Goal: Task Accomplishment & Management: Manage account settings

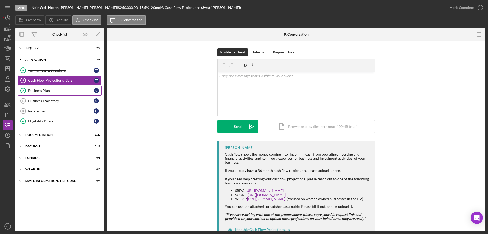
click at [45, 90] on div "Business Plan" at bounding box center [61, 90] width 66 height 4
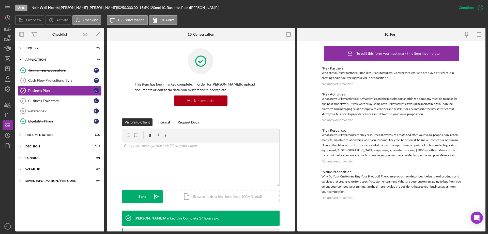
scroll to position [167, 0]
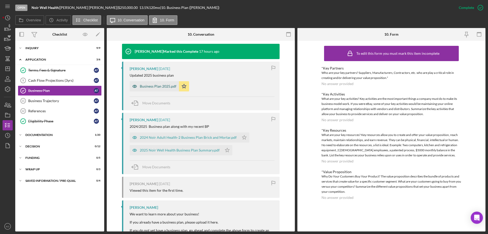
click at [142, 84] on div "Business Plan 2025.pdf" at bounding box center [158, 86] width 37 height 4
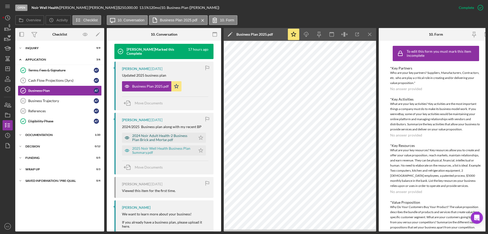
click at [172, 138] on div "2024 Noir Adult Health-2 Business Plan Brick and Mortar.pdf" at bounding box center [162, 137] width 61 height 8
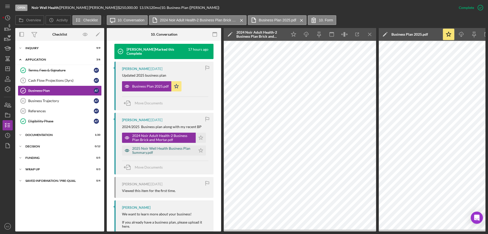
click at [161, 147] on div "2025 Noir Well Health Business Plan Summary.pdf" at bounding box center [162, 150] width 61 height 8
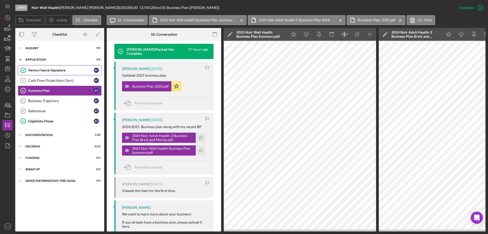
click at [36, 70] on div "Terms, Fees & Signature" at bounding box center [61, 70] width 66 height 4
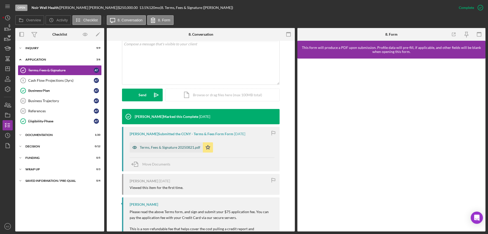
click at [155, 147] on div "Terms, Fees & Signature 20250821.pdf" at bounding box center [170, 147] width 61 height 4
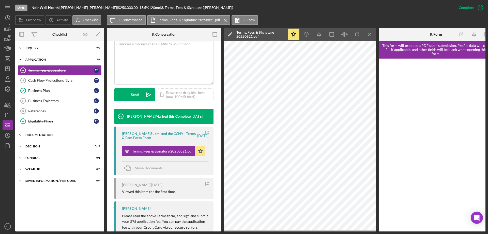
click at [21, 49] on polyline at bounding box center [21, 48] width 2 height 1
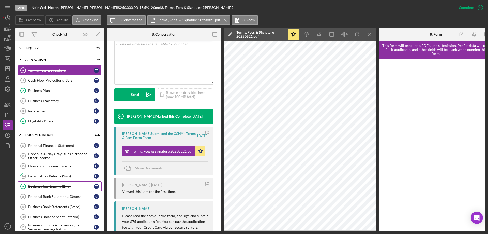
click at [41, 187] on div "Business Tax Returns (2yrs)" at bounding box center [61, 186] width 66 height 4
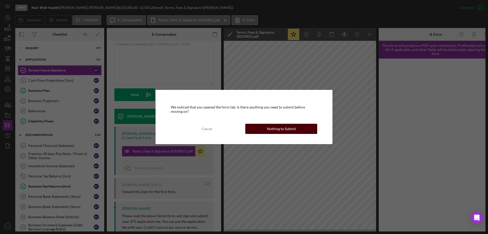
click at [286, 127] on div "Nothing to Submit" at bounding box center [281, 129] width 29 height 10
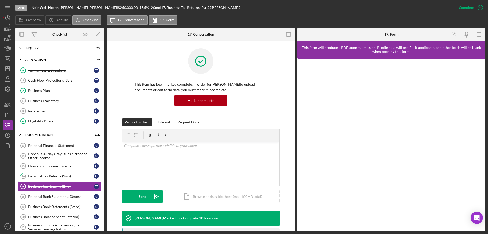
click at [295, 166] on div "Overview Internal Workflow Stage Open Icon/Dropdown Arrow Archive (can unarchiv…" at bounding box center [250, 129] width 470 height 203
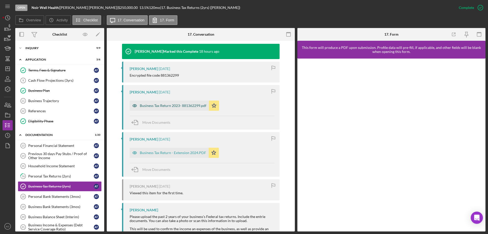
click at [143, 106] on div "Business Tax Return 2023- 881362299.pdf" at bounding box center [173, 105] width 67 height 4
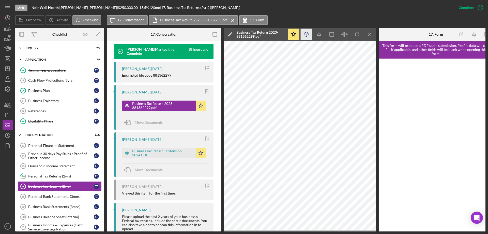
click at [305, 34] on icon "Icon/Download" at bounding box center [306, 34] width 11 height 11
click at [155, 153] on div "Business Tax Return - Extension 2024.PDF" at bounding box center [162, 153] width 61 height 8
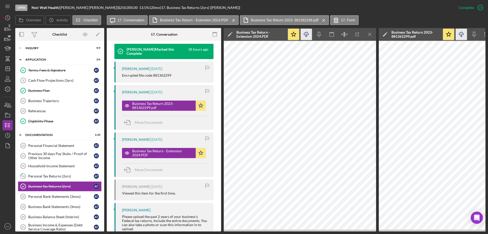
click at [306, 34] on line "button" at bounding box center [306, 35] width 0 height 3
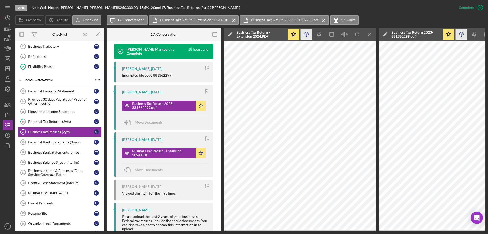
scroll to position [0, 0]
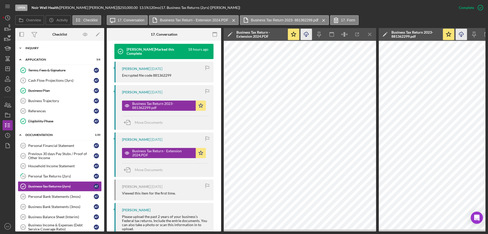
click at [20, 48] on icon "Icon/Expander" at bounding box center [20, 48] width 10 height 10
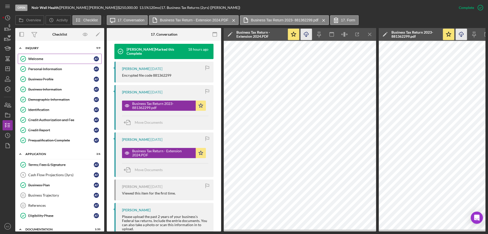
click at [37, 57] on div "Welcome" at bounding box center [61, 59] width 66 height 4
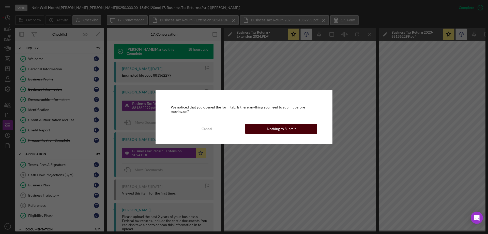
click at [304, 128] on button "Nothing to Submit" at bounding box center [281, 129] width 72 height 10
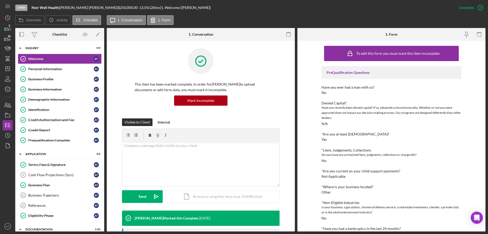
click at [295, 173] on div "Overview Internal Workflow Stage Open Icon/Dropdown Arrow Archive (can unarchiv…" at bounding box center [250, 129] width 470 height 203
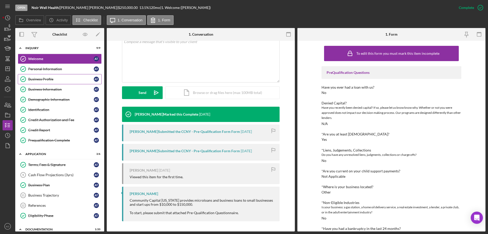
click at [49, 79] on div "Business Profile" at bounding box center [61, 79] width 66 height 4
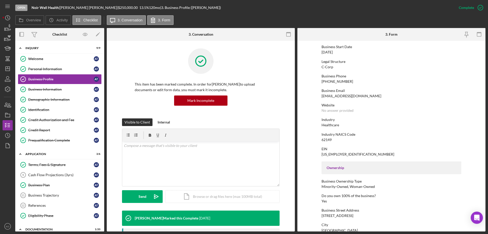
scroll to position [51, 0]
click at [483, 166] on form "To edit this form you must mark this item incomplete Business Name Noir Well He…" at bounding box center [391, 136] width 188 height 190
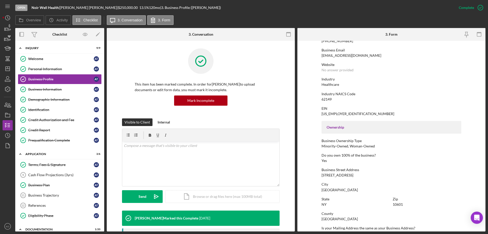
scroll to position [91, 0]
drag, startPoint x: 367, startPoint y: 57, endPoint x: 321, endPoint y: 55, distance: 45.5
click at [322, 55] on div "Business Email [EMAIL_ADDRESS][DOMAIN_NAME]" at bounding box center [392, 52] width 140 height 9
copy div "[EMAIL_ADDRESS][DOMAIN_NAME]"
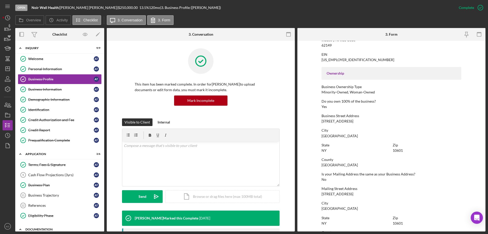
scroll to position [145, 0]
click at [10, 66] on icon "Icon/Dashboard" at bounding box center [7, 68] width 13 height 13
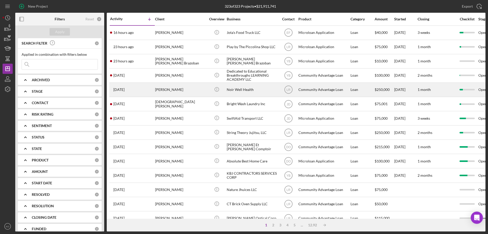
click at [233, 89] on div "Noir Well Health" at bounding box center [252, 89] width 51 height 13
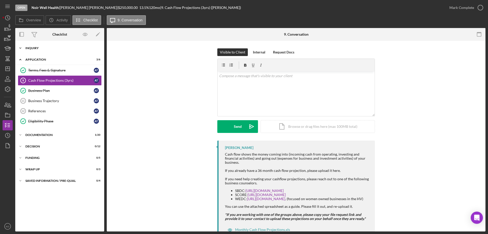
click at [21, 47] on icon "Icon/Expander" at bounding box center [20, 48] width 10 height 10
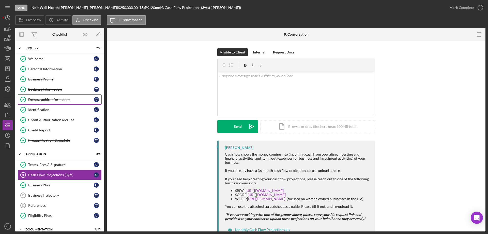
click at [65, 97] on div "Demographic Information" at bounding box center [61, 99] width 66 height 4
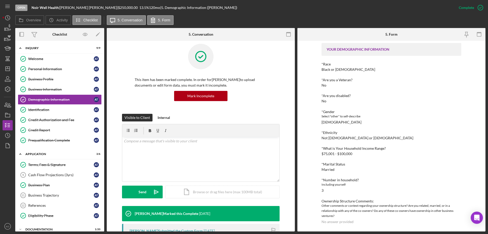
scroll to position [6, 0]
